Goal: Information Seeking & Learning: Check status

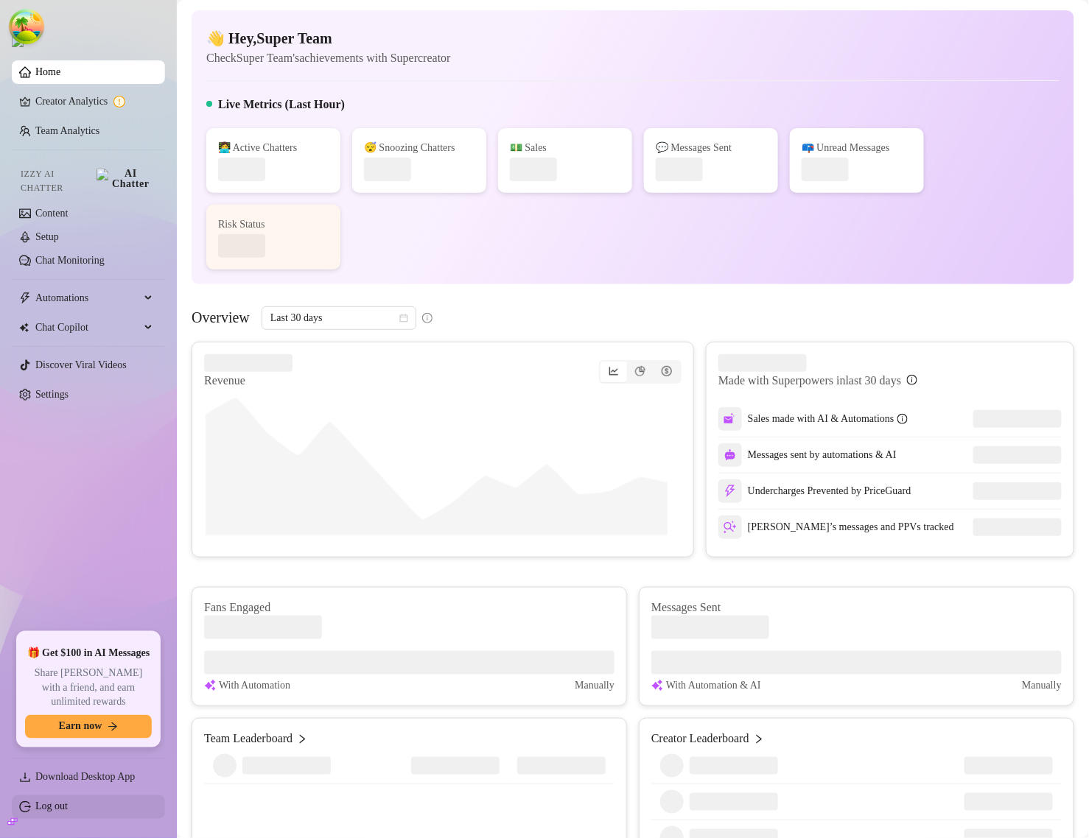
click at [57, 807] on link "Log out" at bounding box center [51, 806] width 32 height 11
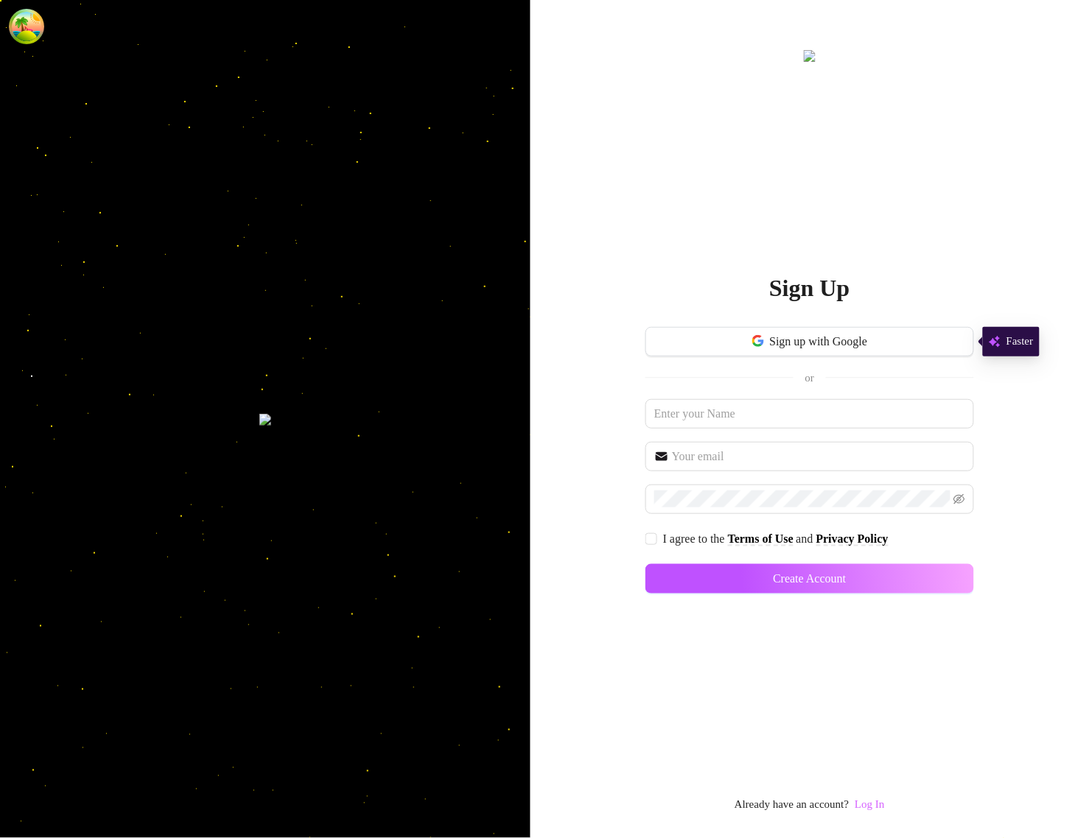
click at [868, 801] on link "Log In" at bounding box center [868, 805] width 29 height 12
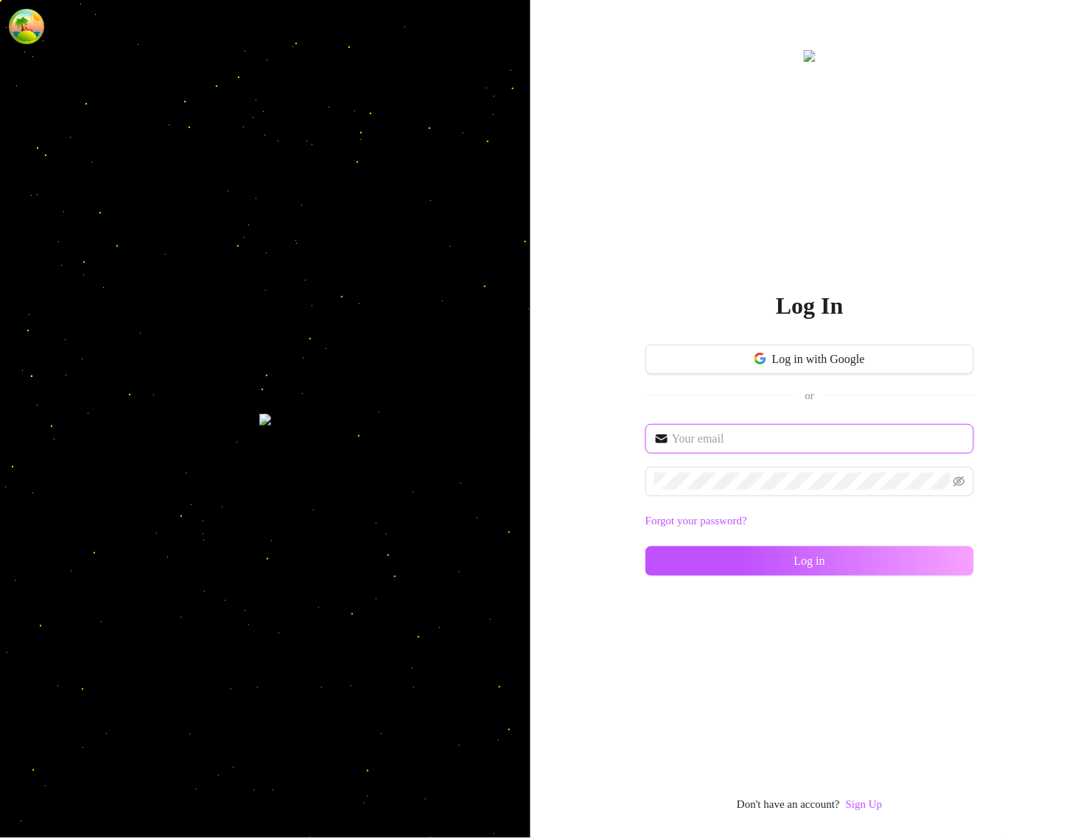
click at [796, 446] on input "text" at bounding box center [818, 439] width 293 height 18
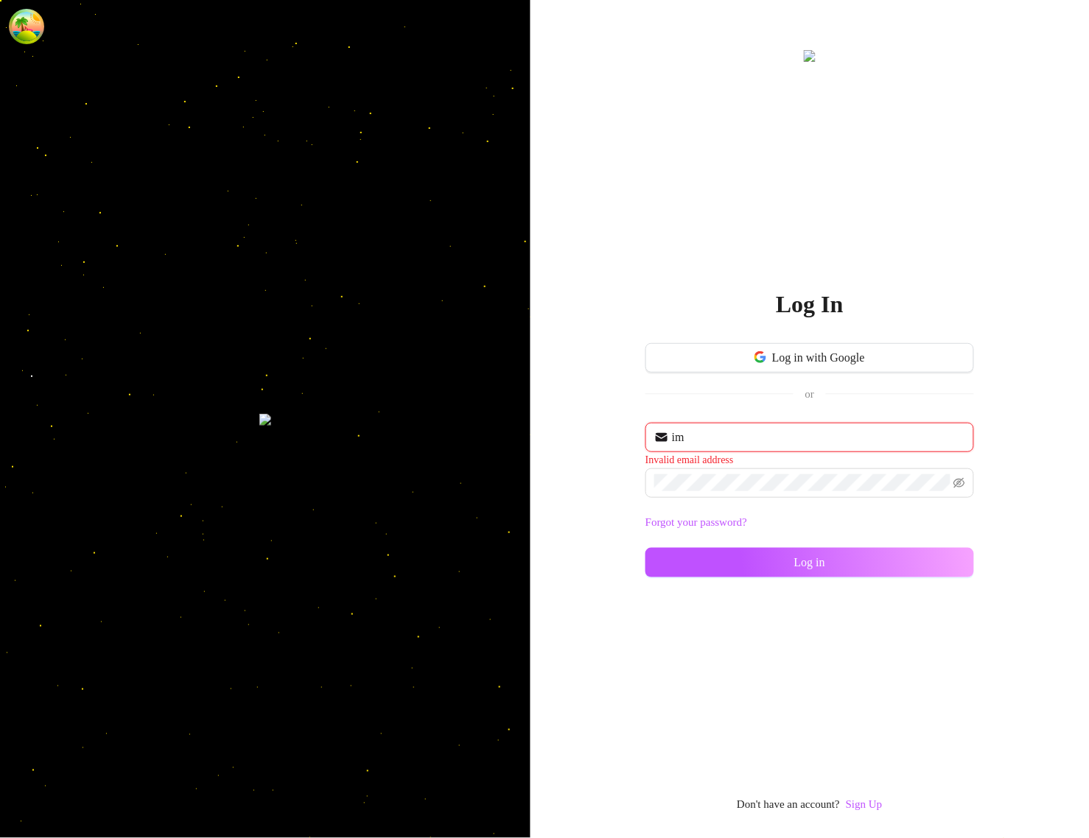
type input "im@supercreator.app"
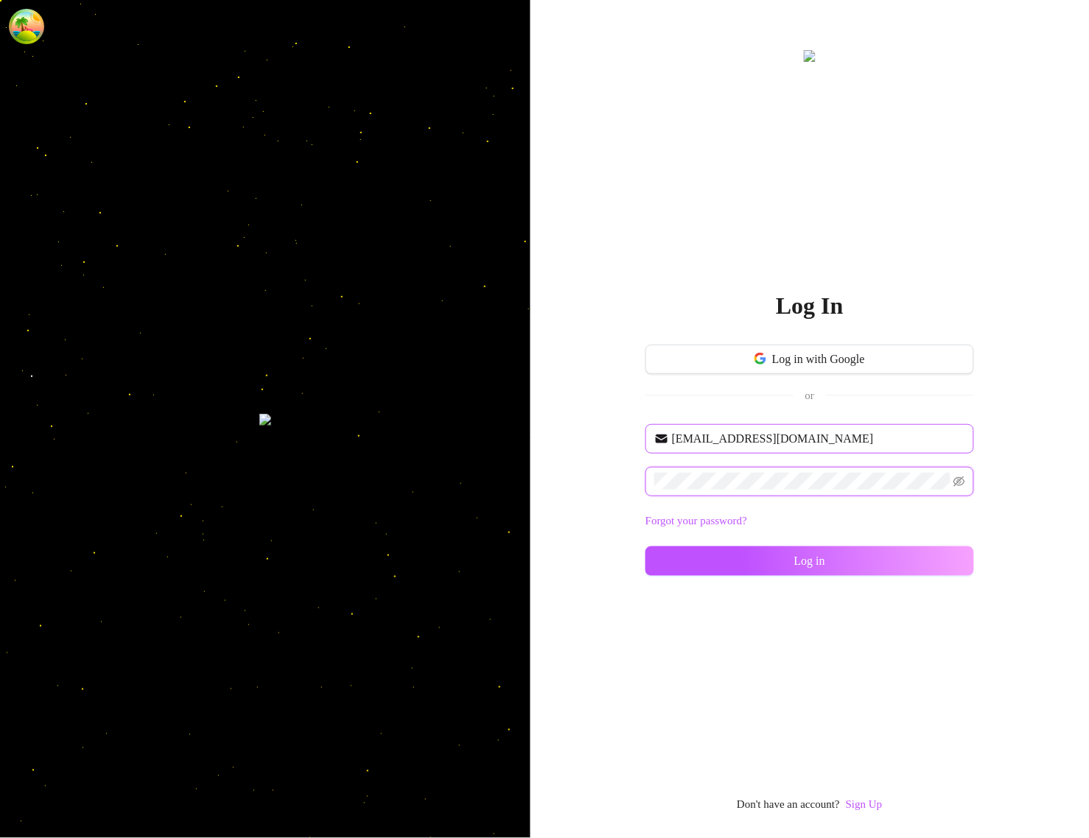
click at [645, 547] on button "Log in" at bounding box center [809, 561] width 329 height 29
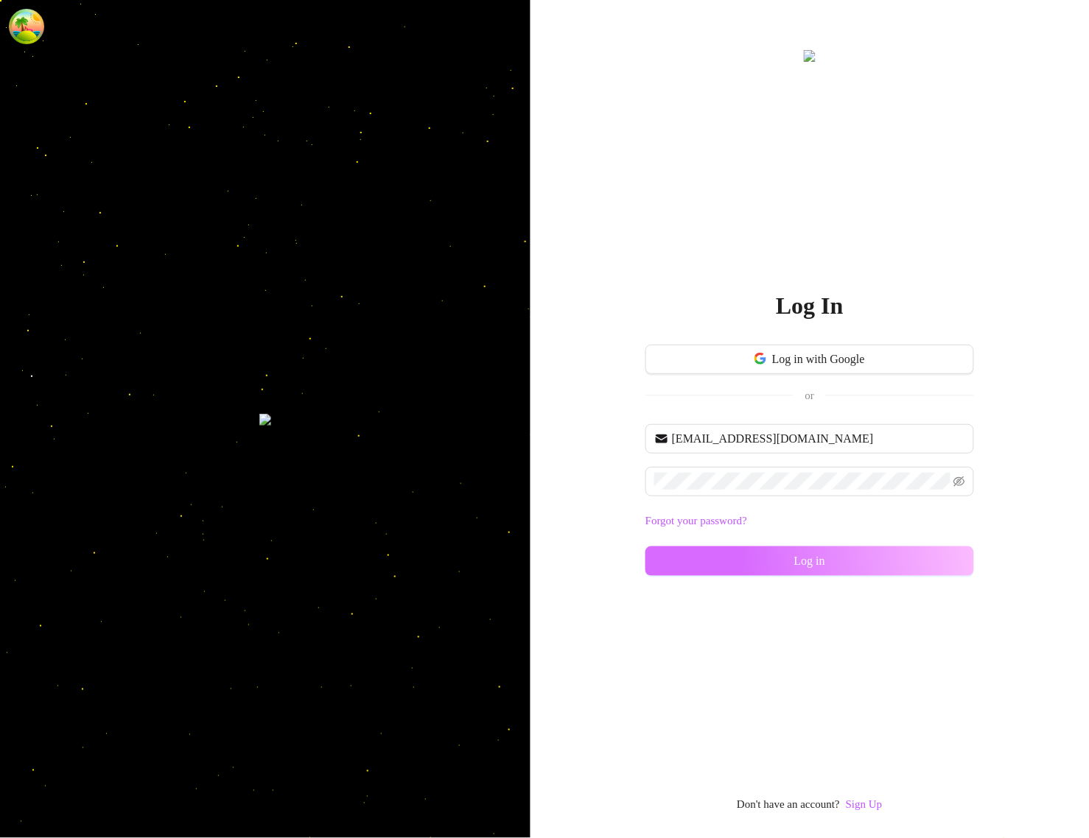
click at [820, 557] on span "Log in" at bounding box center [809, 561] width 31 height 13
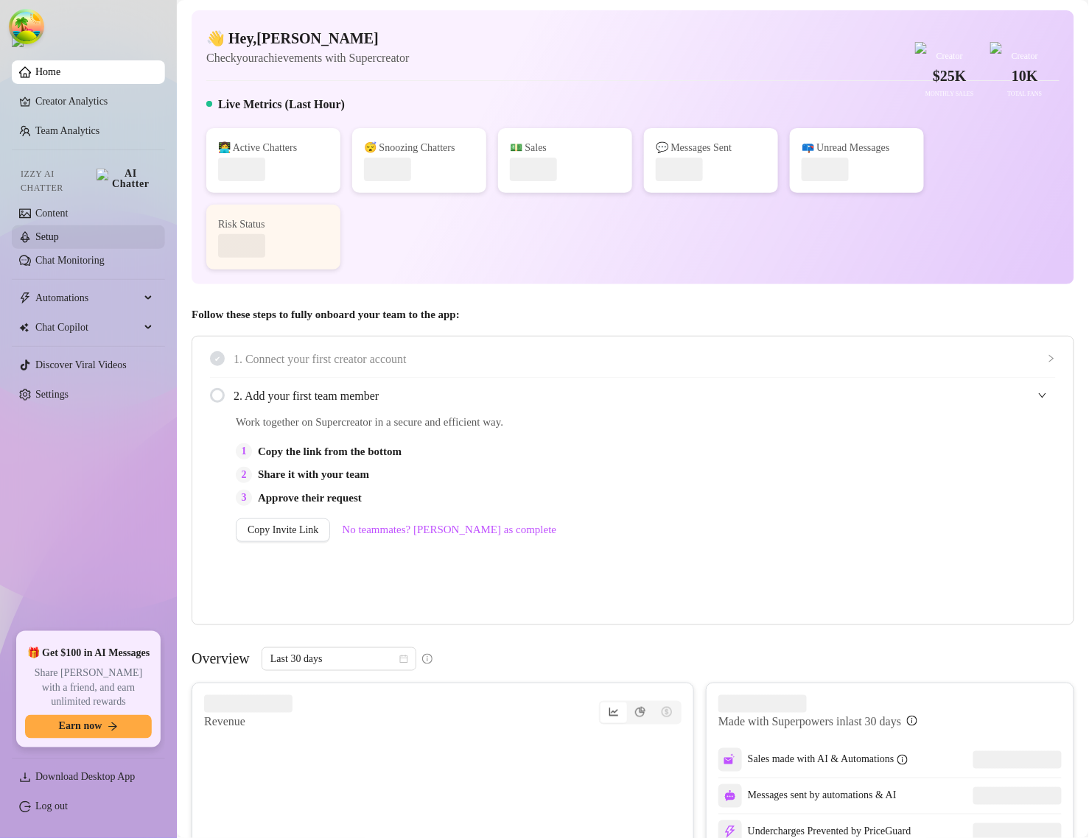
click at [44, 231] on link "Setup" at bounding box center [47, 236] width 24 height 11
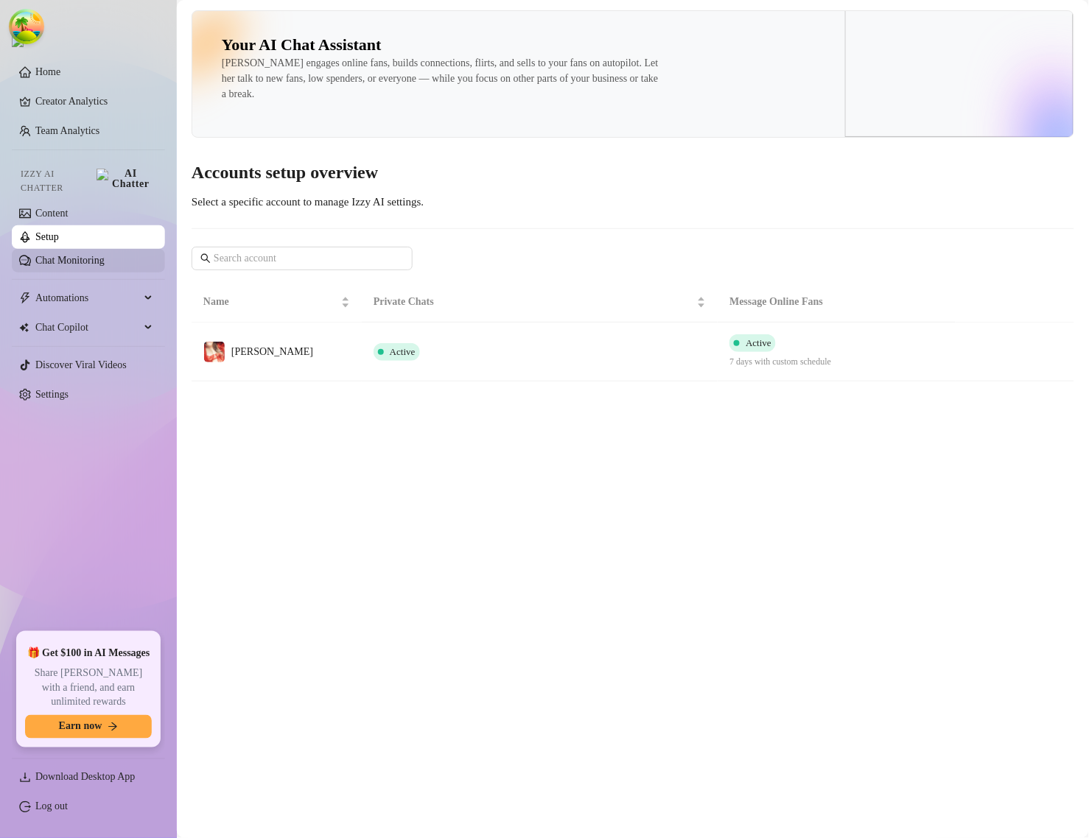
click at [94, 255] on link "Chat Monitoring" at bounding box center [69, 260] width 69 height 11
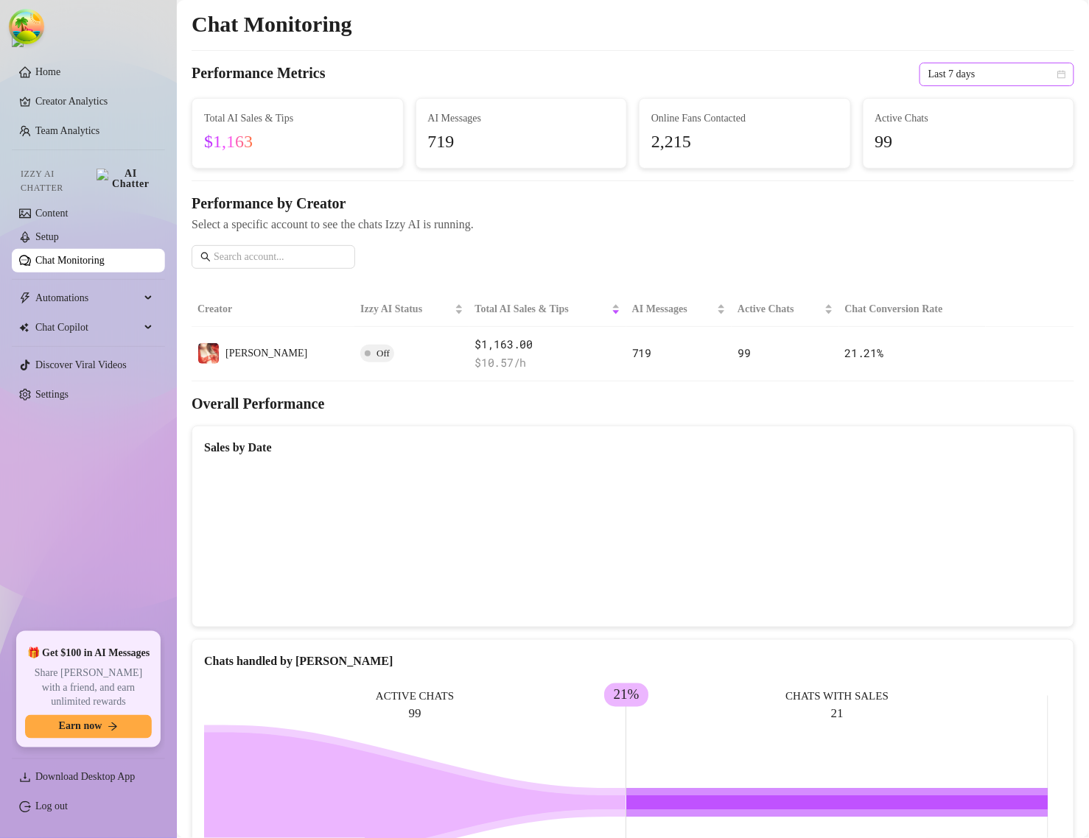
click at [949, 72] on span "Last 7 days" at bounding box center [996, 74] width 137 height 22
click at [969, 66] on span "Last 7 days" at bounding box center [996, 74] width 137 height 22
click at [967, 101] on div "Last 24 hours" at bounding box center [983, 104] width 131 height 16
click at [86, 125] on link "Team Analytics" at bounding box center [67, 130] width 64 height 11
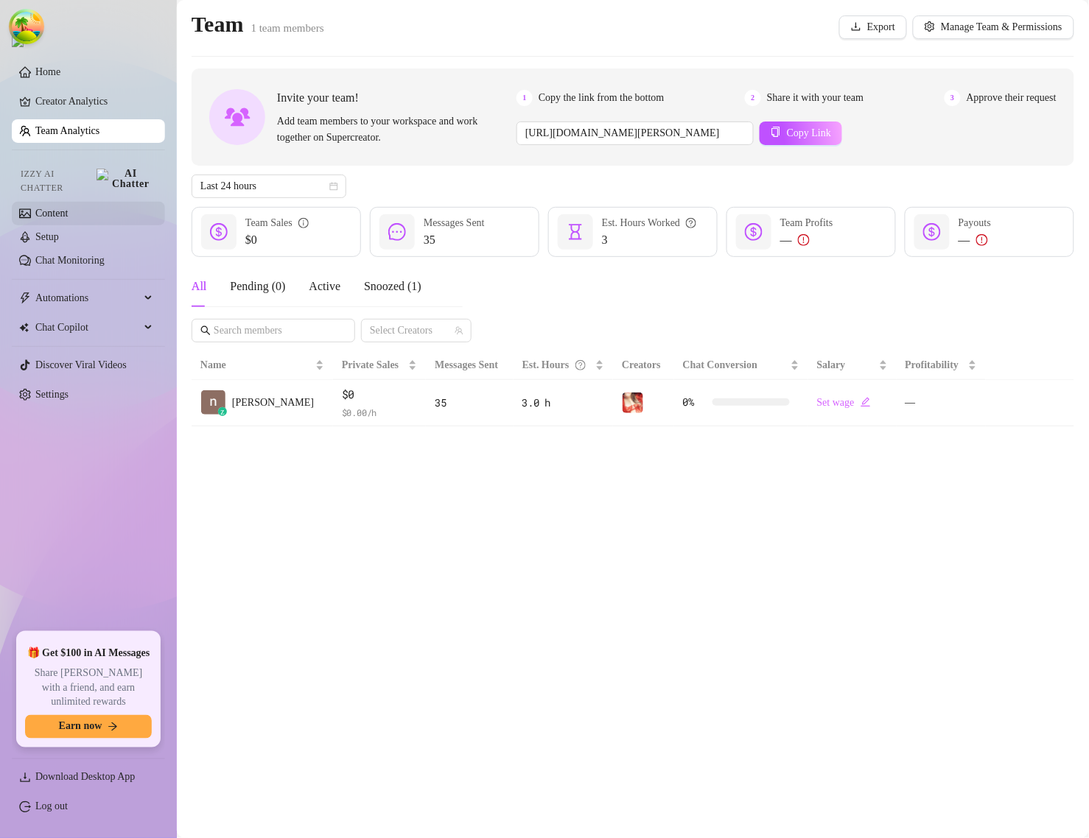
click at [59, 208] on link "Content" at bounding box center [51, 213] width 32 height 11
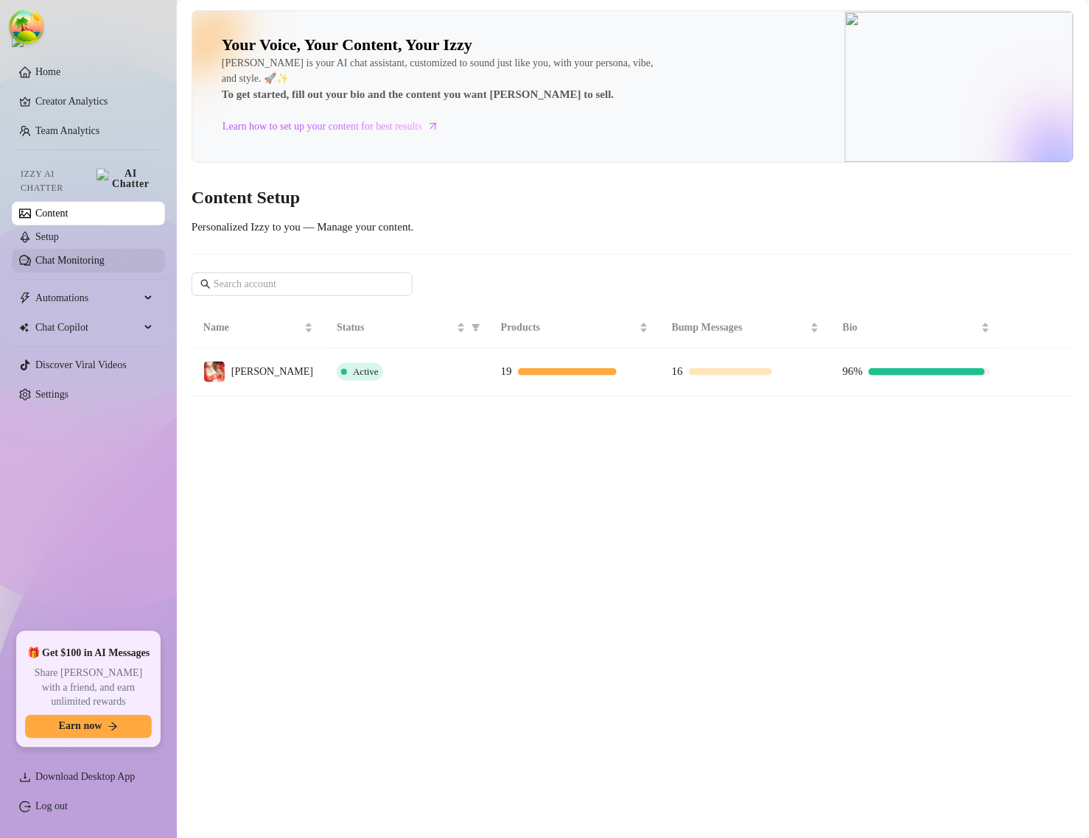
click at [63, 255] on link "Chat Monitoring" at bounding box center [69, 260] width 69 height 11
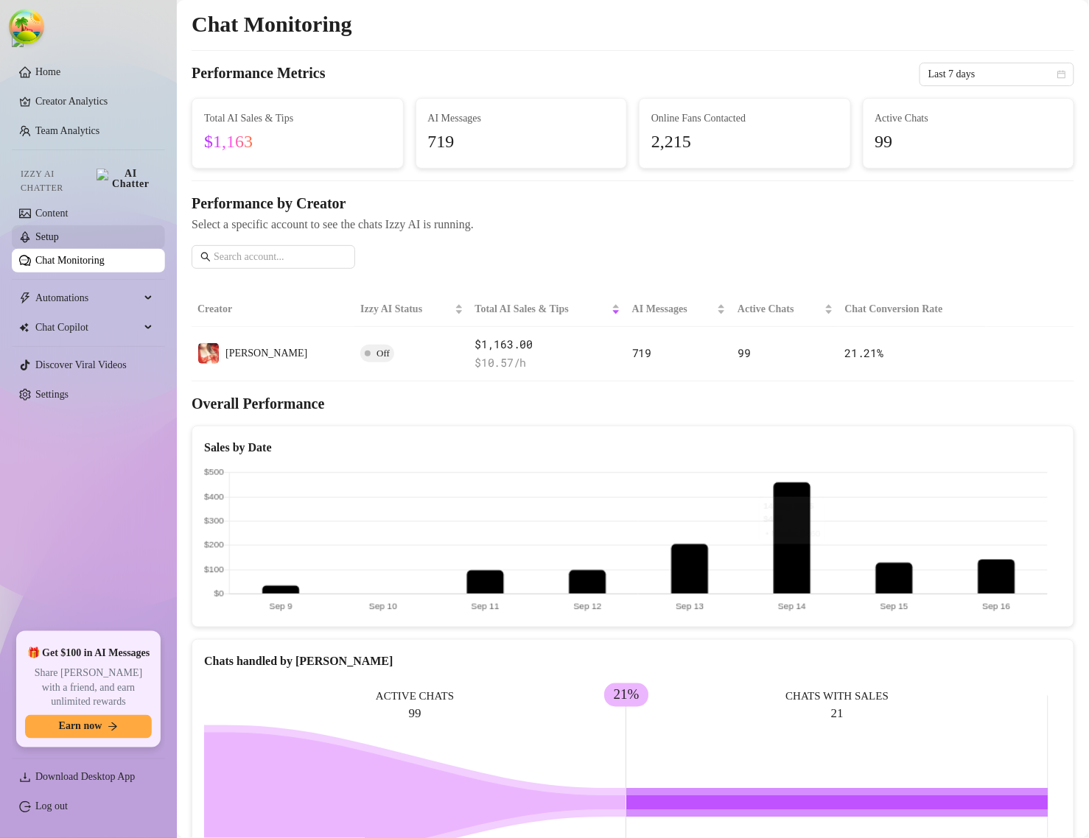
click at [53, 231] on link "Setup" at bounding box center [47, 236] width 24 height 11
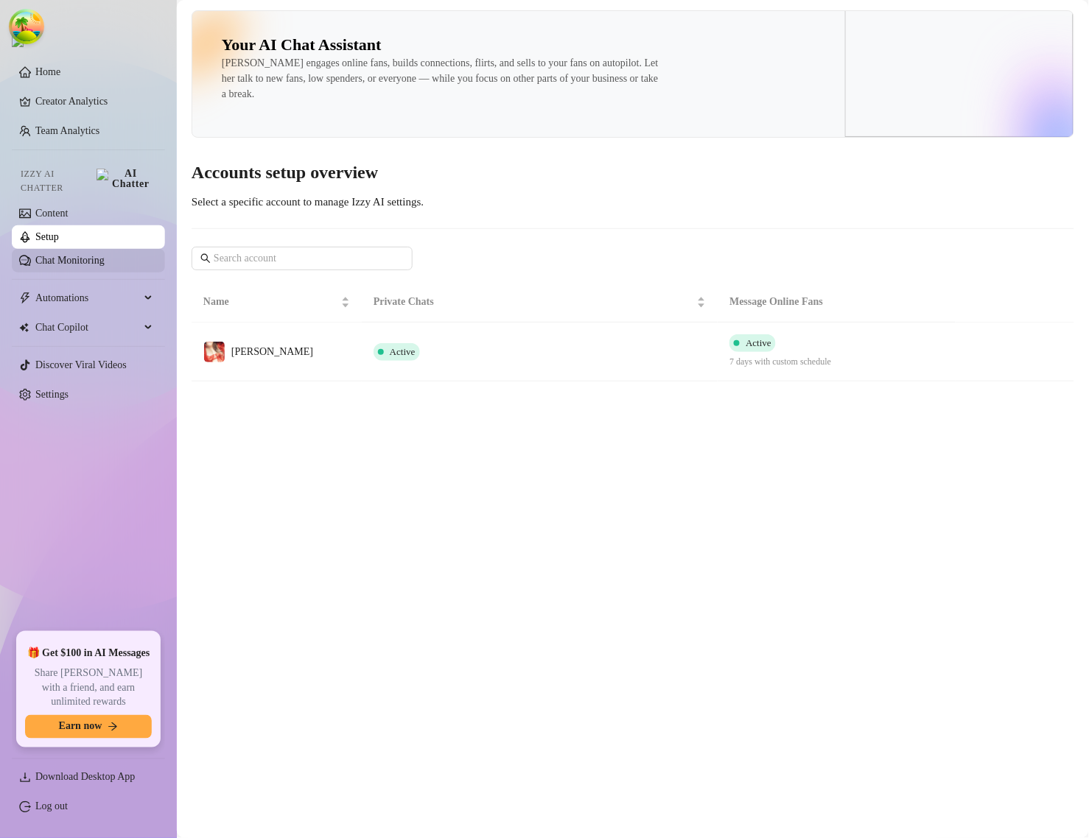
click at [98, 255] on link "Chat Monitoring" at bounding box center [69, 260] width 69 height 11
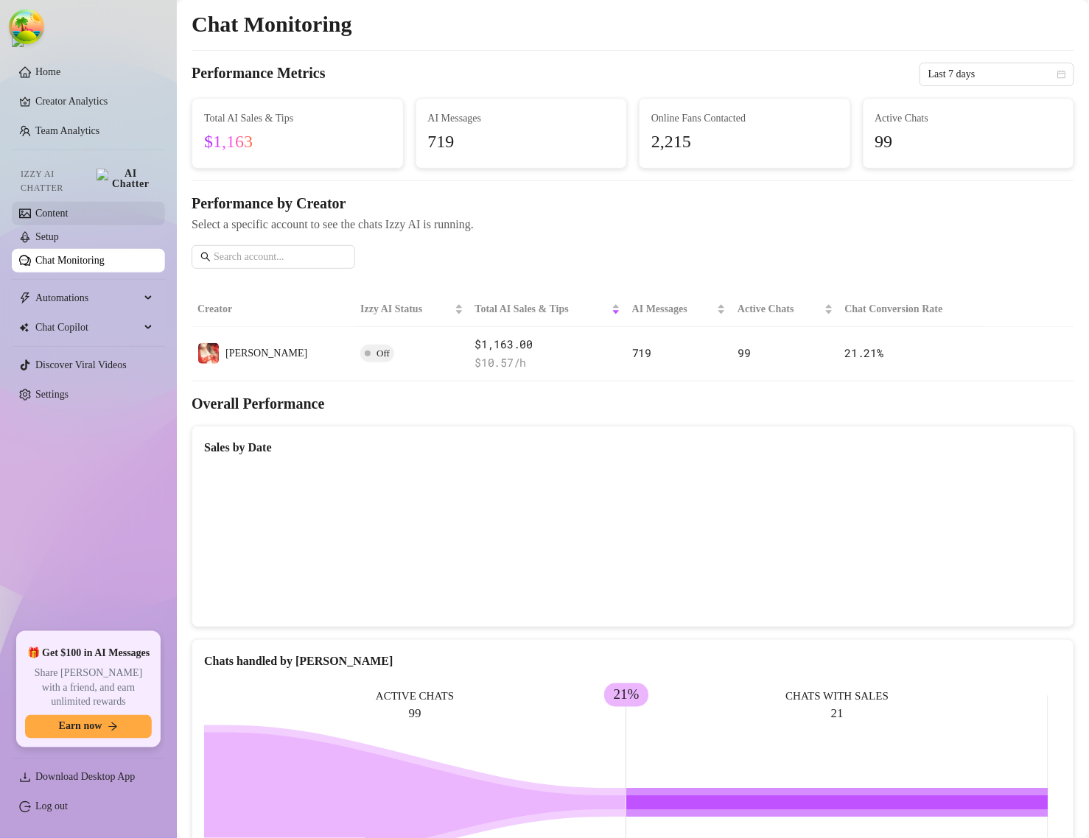
click at [44, 216] on link "Content" at bounding box center [51, 213] width 32 height 11
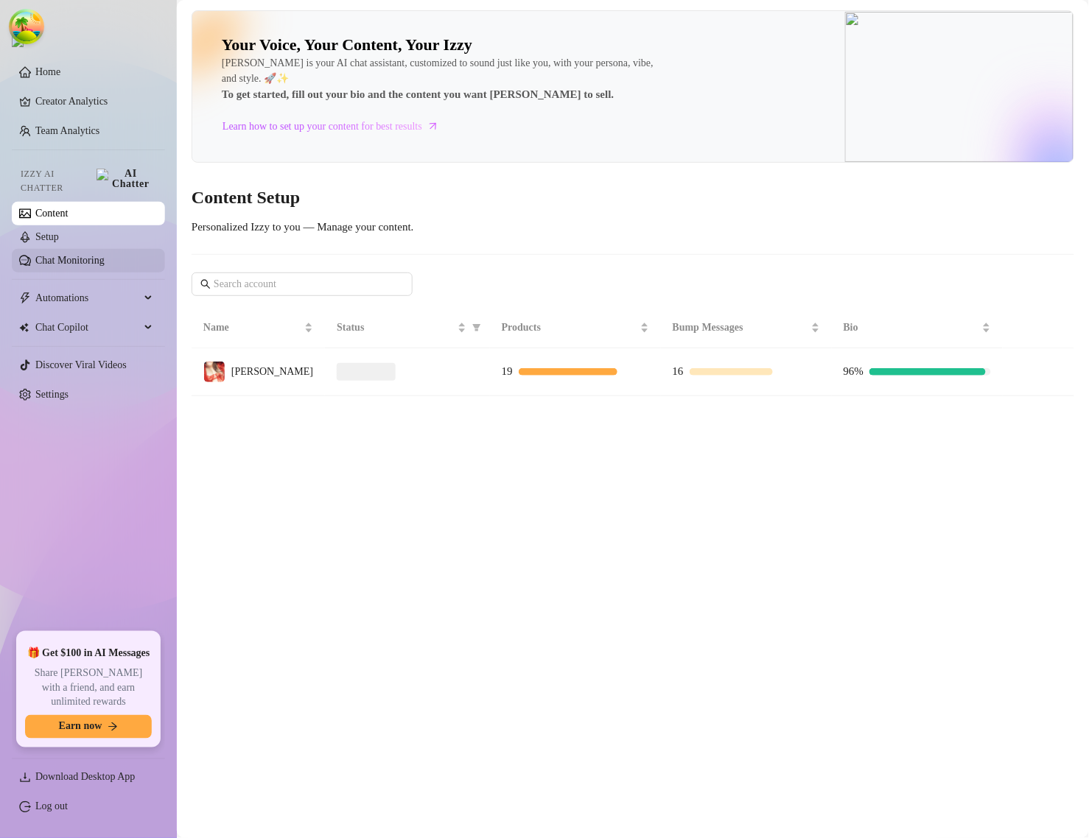
click at [68, 255] on link "Chat Monitoring" at bounding box center [69, 260] width 69 height 11
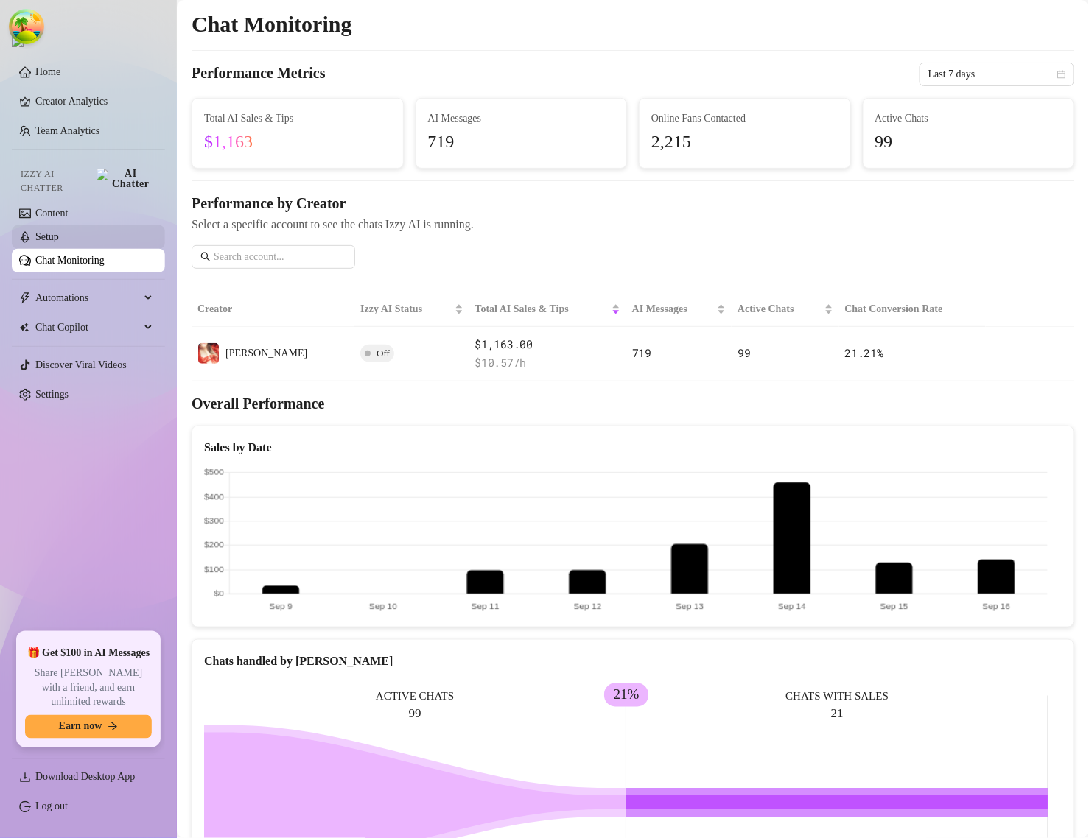
click at [59, 231] on link "Setup" at bounding box center [47, 236] width 24 height 11
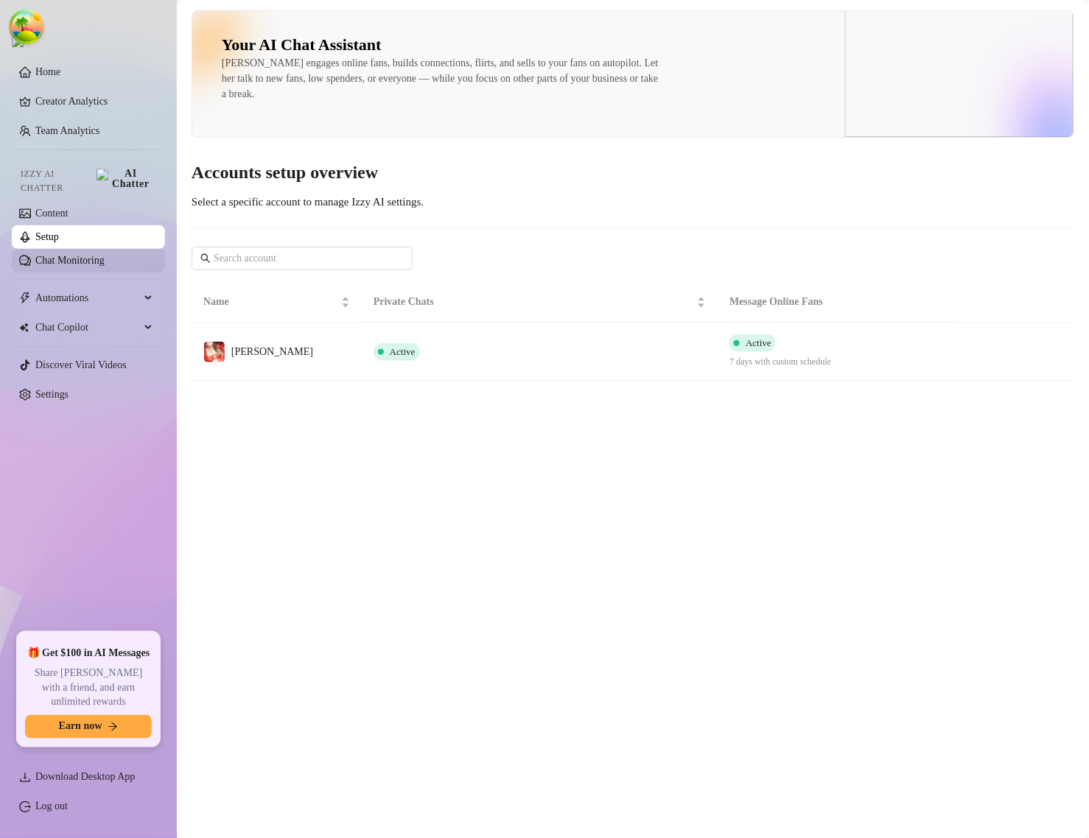
click at [59, 255] on link "Chat Monitoring" at bounding box center [69, 260] width 69 height 11
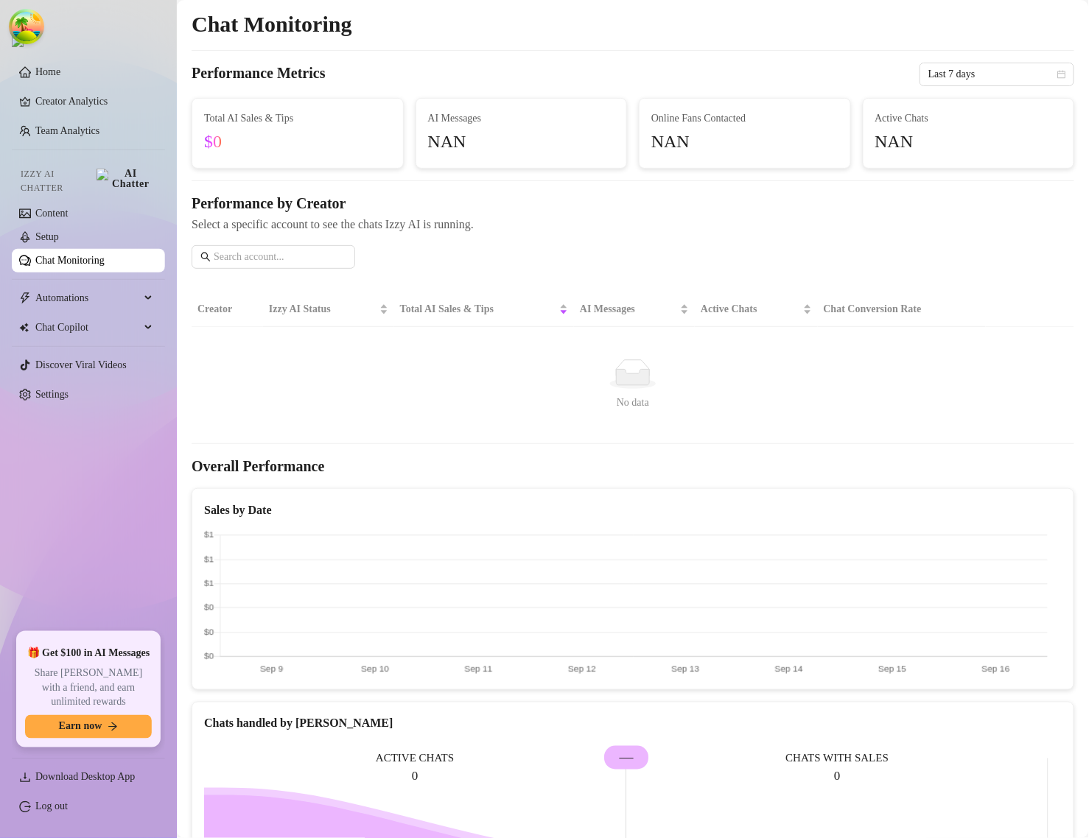
drag, startPoint x: 54, startPoint y: 229, endPoint x: 55, endPoint y: 253, distance: 23.6
click at [54, 231] on link "Setup" at bounding box center [47, 236] width 24 height 11
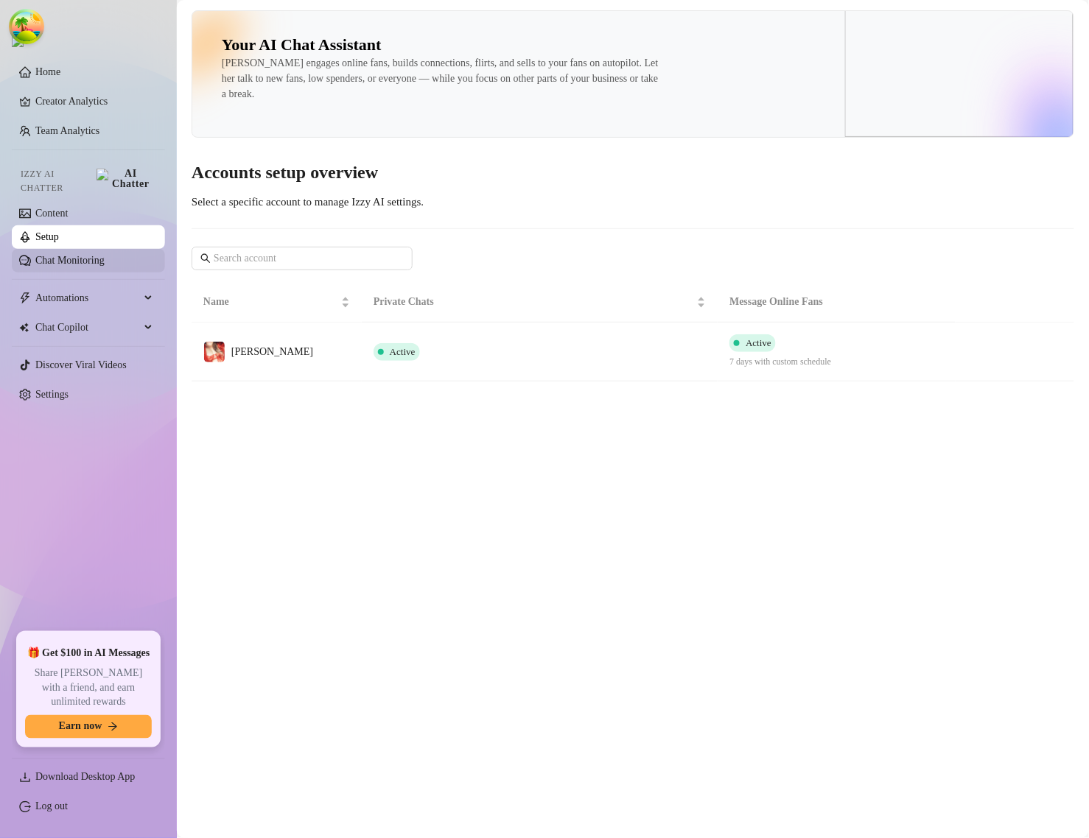
click at [56, 255] on link "Chat Monitoring" at bounding box center [69, 260] width 69 height 11
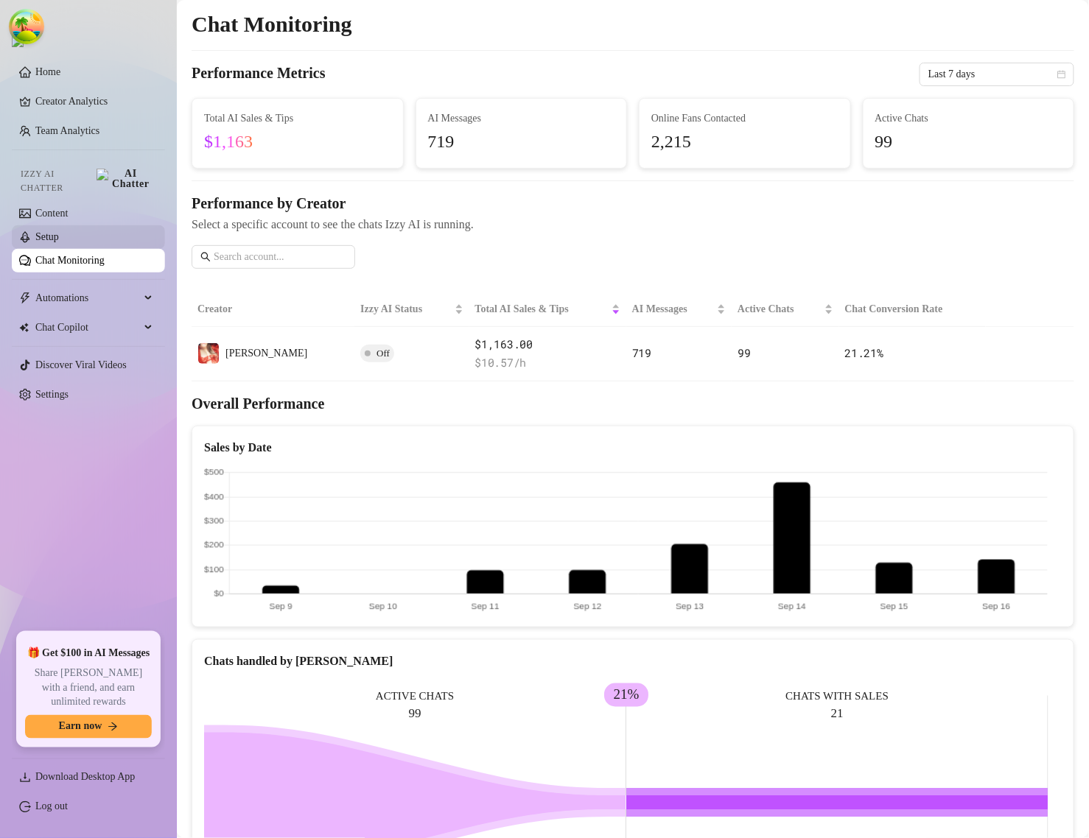
click at [59, 231] on link "Setup" at bounding box center [47, 236] width 24 height 11
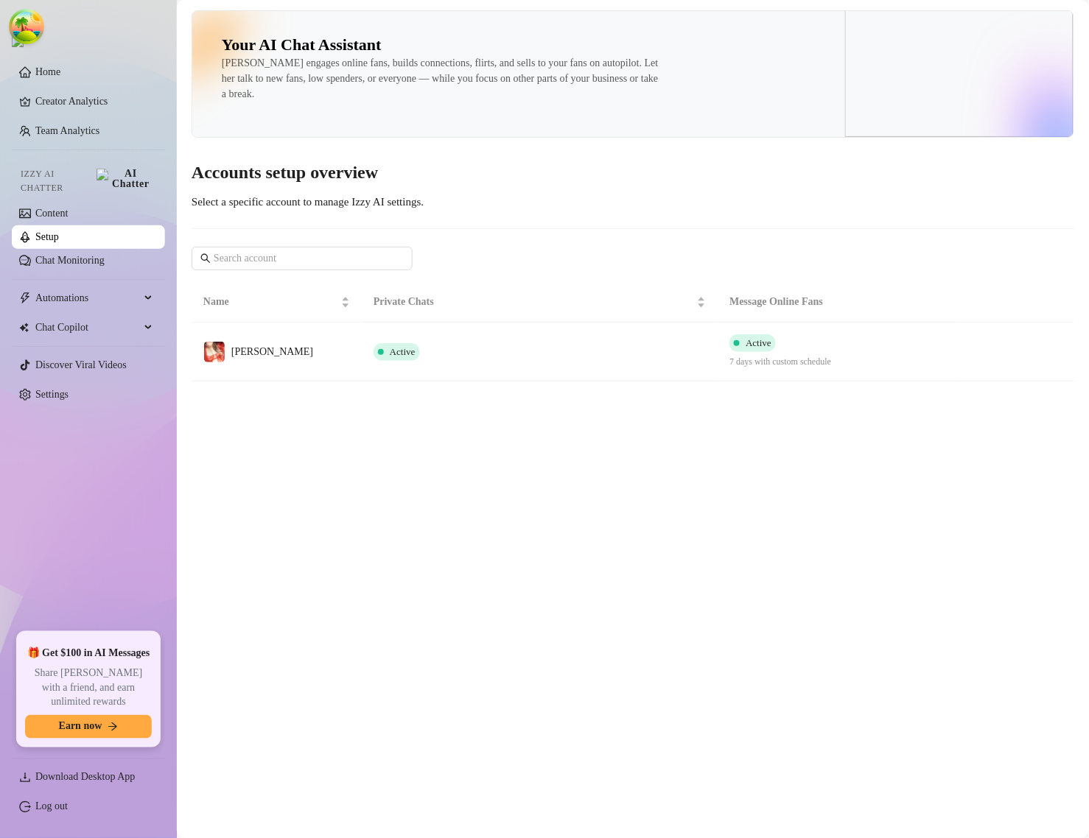
drag, startPoint x: 79, startPoint y: 228, endPoint x: 33, endPoint y: 225, distance: 45.8
click at [35, 231] on link "Setup" at bounding box center [47, 236] width 24 height 11
click at [45, 255] on link "Chat Monitoring" at bounding box center [69, 260] width 69 height 11
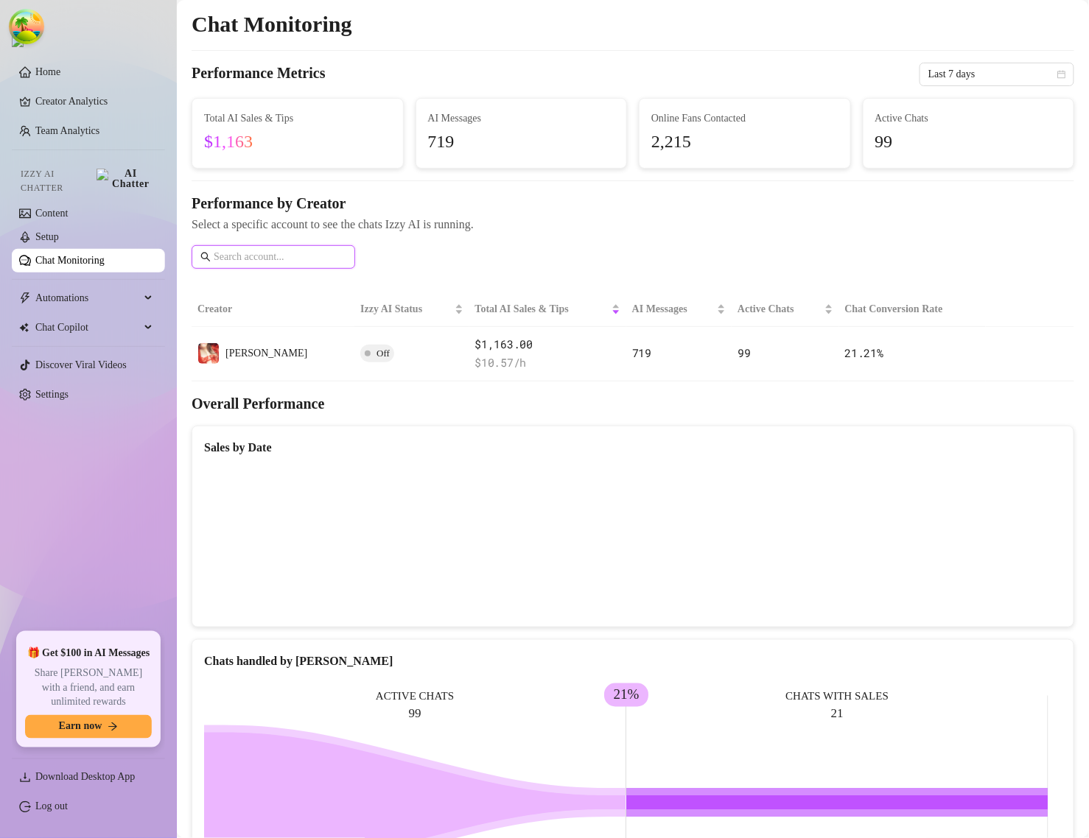
click at [300, 262] on input "text" at bounding box center [280, 257] width 133 height 16
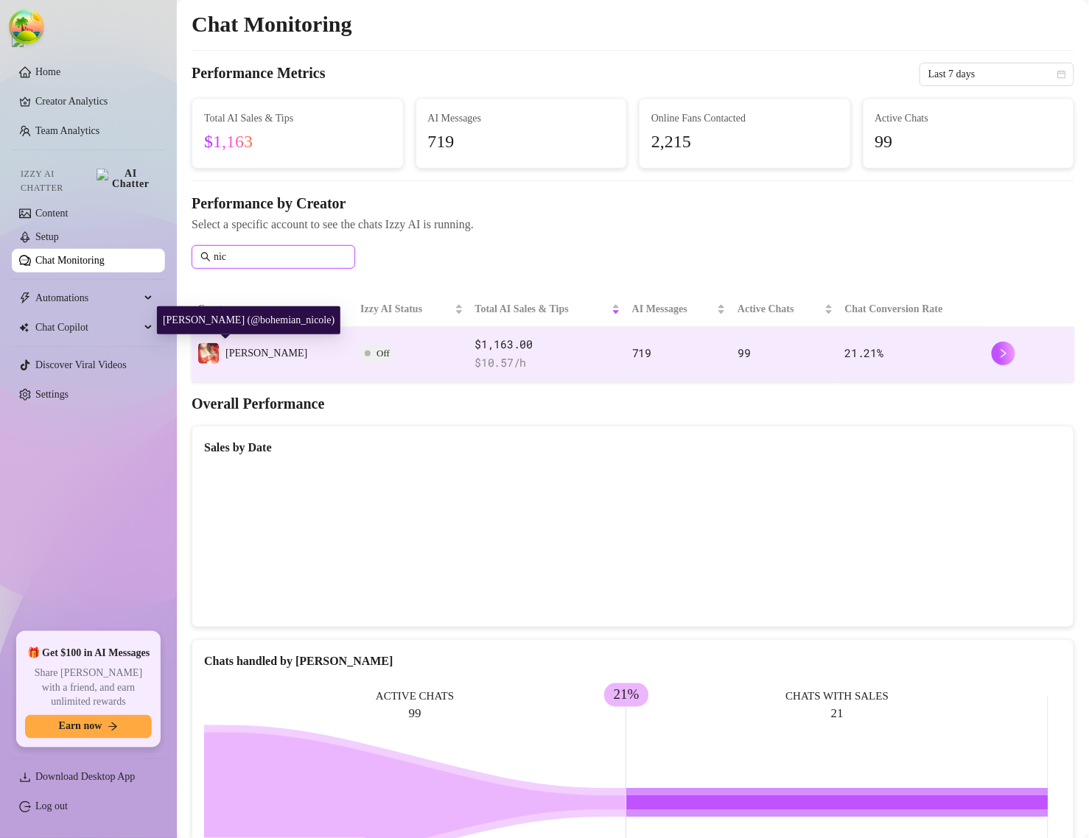
type input "nic"
click at [245, 359] on span "[PERSON_NAME]" at bounding box center [266, 353] width 82 height 11
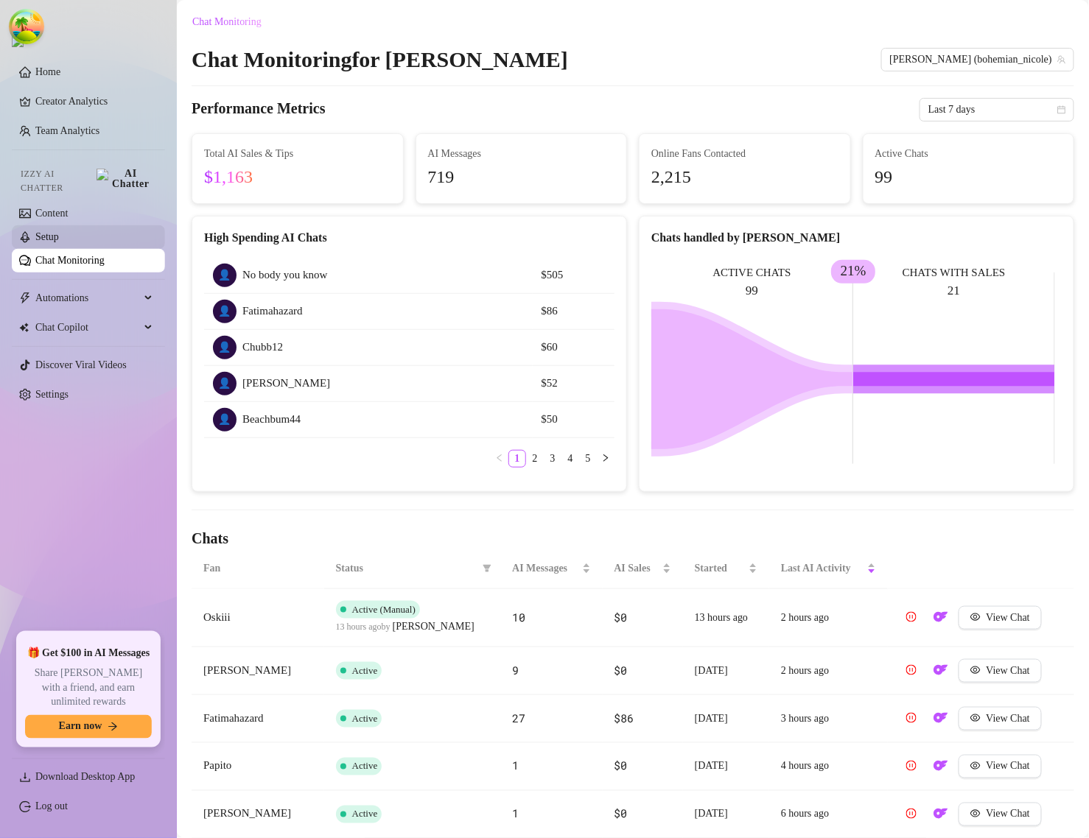
click at [55, 231] on link "Setup" at bounding box center [47, 236] width 24 height 11
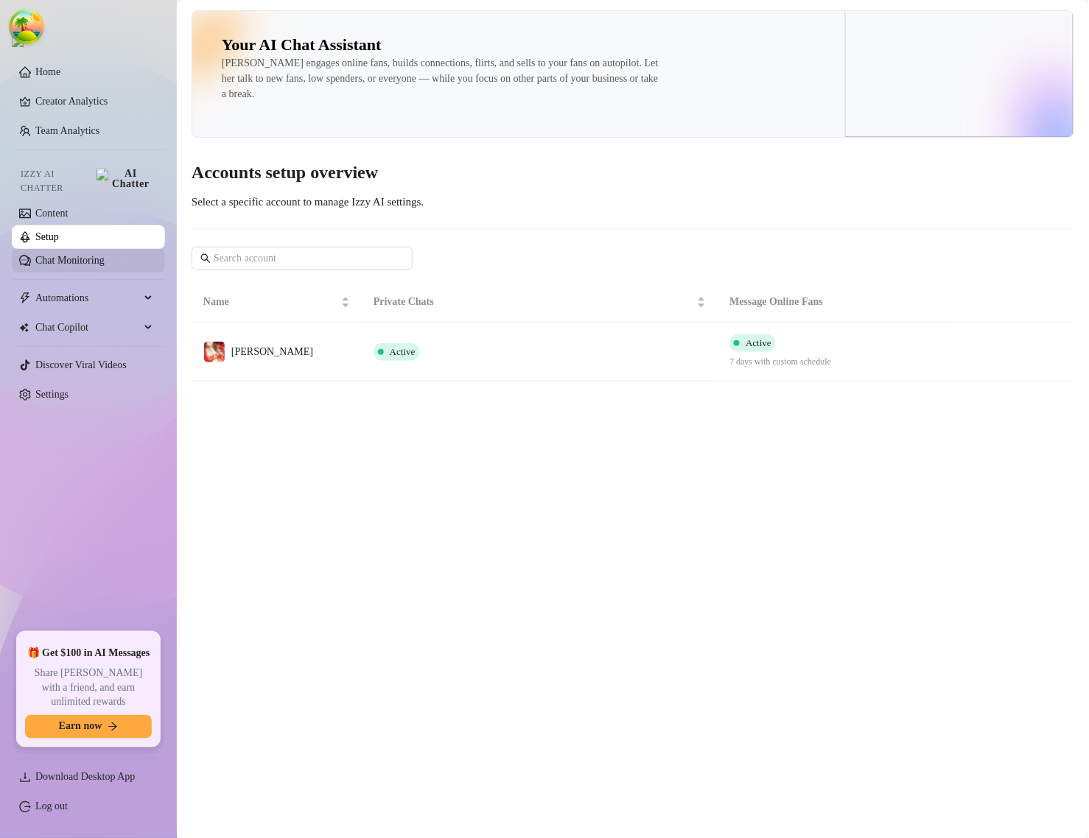
click at [67, 255] on link "Chat Monitoring" at bounding box center [69, 260] width 69 height 11
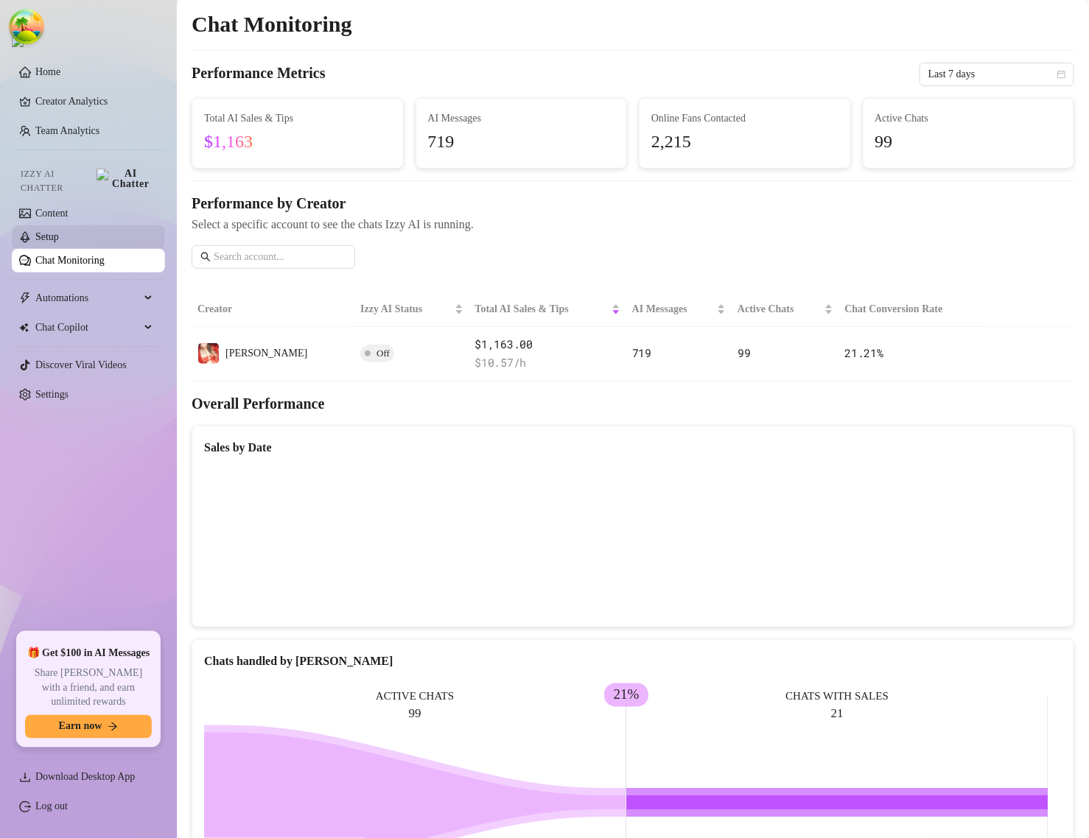
click at [59, 233] on link "Setup" at bounding box center [47, 236] width 24 height 11
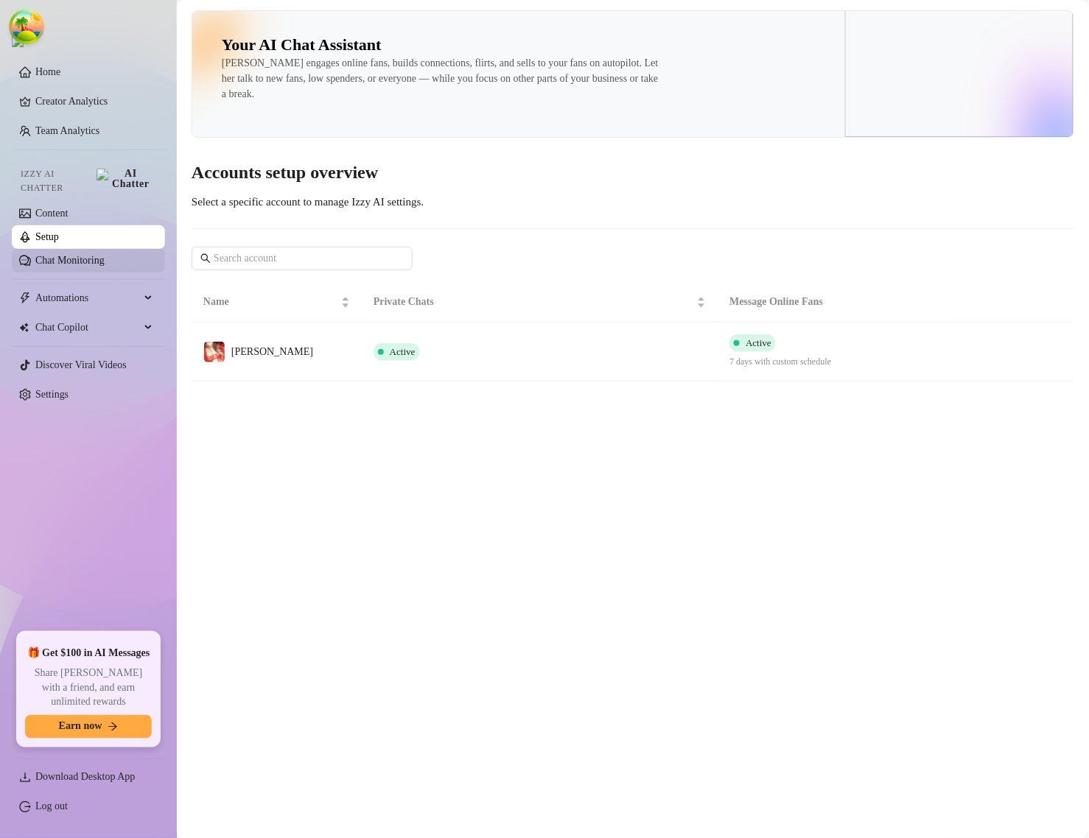
click at [56, 255] on link "Chat Monitoring" at bounding box center [69, 260] width 69 height 11
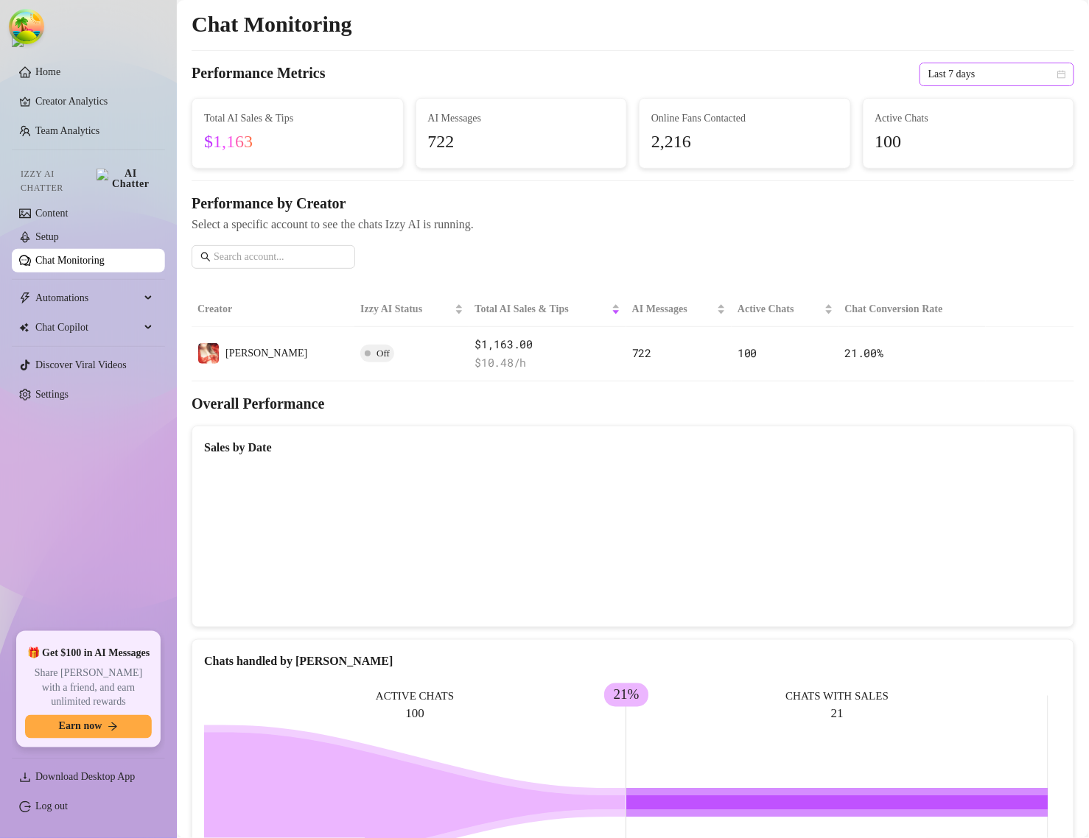
click at [966, 72] on span "Last 7 days" at bounding box center [996, 74] width 137 height 22
drag, startPoint x: 958, startPoint y: 101, endPoint x: 943, endPoint y: 112, distance: 19.0
click at [958, 101] on div "Last 24 hours" at bounding box center [983, 104] width 131 height 16
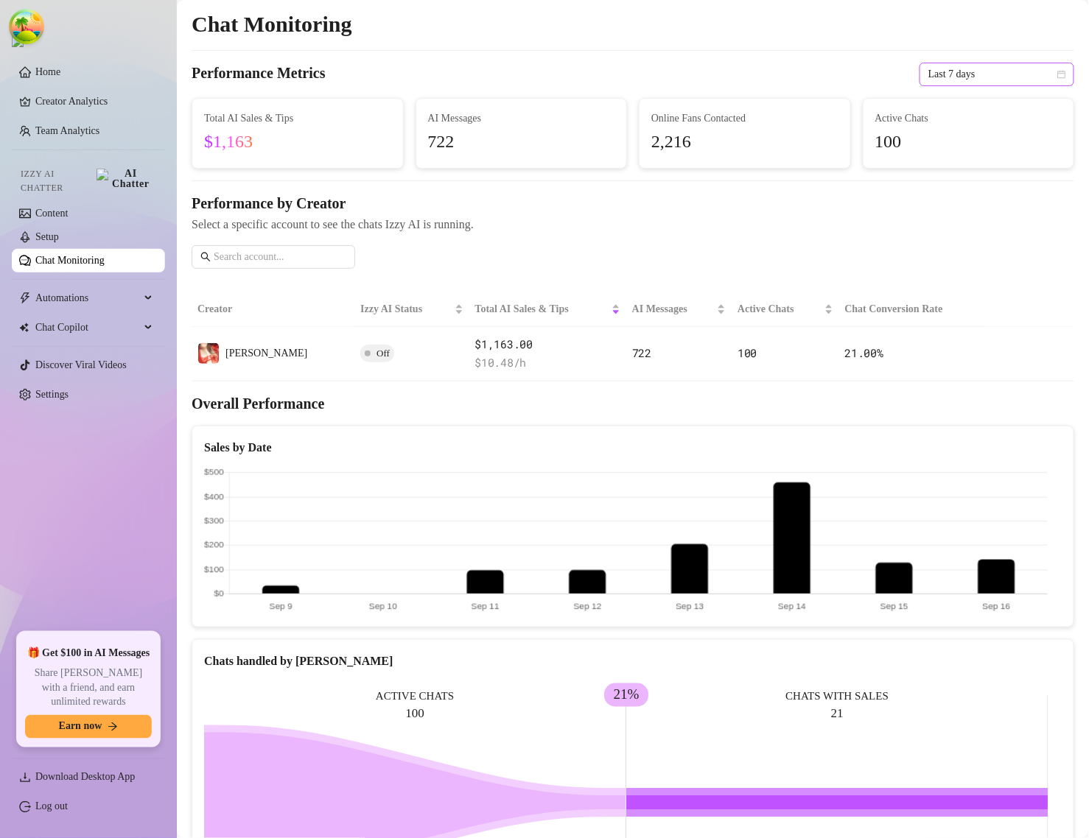
click at [928, 78] on span "Last 7 days" at bounding box center [996, 74] width 137 height 22
drag, startPoint x: 934, startPoint y: 101, endPoint x: 759, endPoint y: 188, distance: 195.7
click at [934, 101] on div "Last 24 hours" at bounding box center [983, 104] width 131 height 16
click at [971, 60] on div "Chat Monitoring Performance Metrics Last 7 days Total AI Sales & Tips $1,163 AI…" at bounding box center [633, 614] width 882 height 1208
click at [970, 71] on span "Last 7 days" at bounding box center [996, 74] width 137 height 22
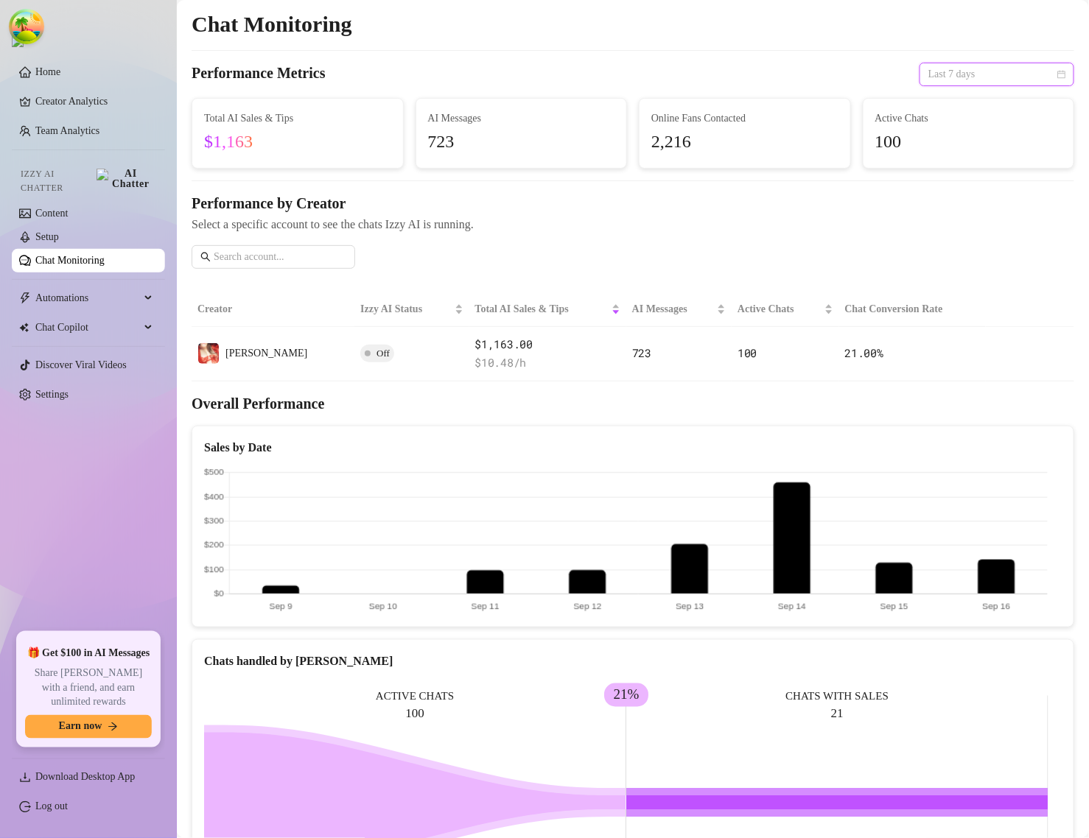
click at [961, 66] on span "Last 7 days" at bounding box center [996, 74] width 137 height 22
click at [966, 103] on div "Last 24 hours" at bounding box center [983, 104] width 131 height 16
